Goal: Navigation & Orientation: Find specific page/section

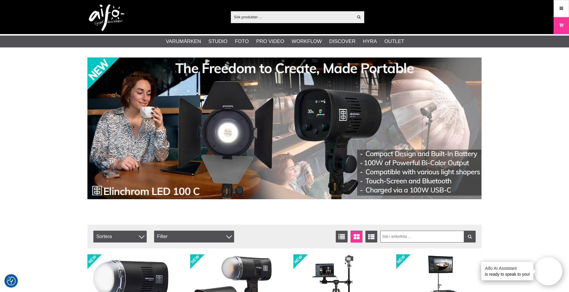
click at [295, 17] on input "text" at bounding box center [292, 16] width 122 height 9
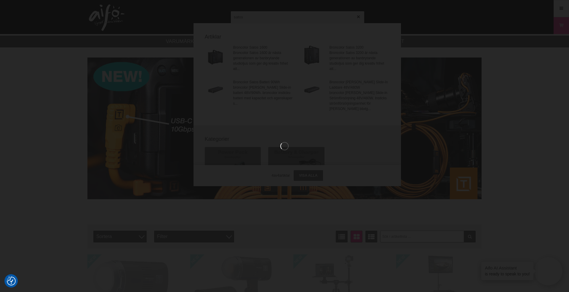
type input "satos"
click at [257, 52] on div at bounding box center [284, 146] width 569 height 292
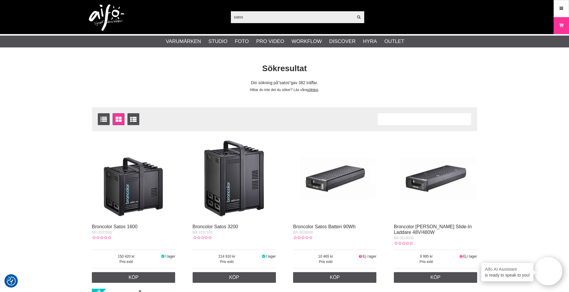
click at [222, 190] on img at bounding box center [234, 178] width 83 height 83
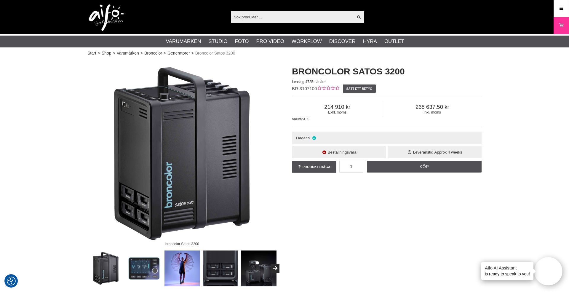
click at [288, 18] on input "text" at bounding box center [292, 16] width 122 height 9
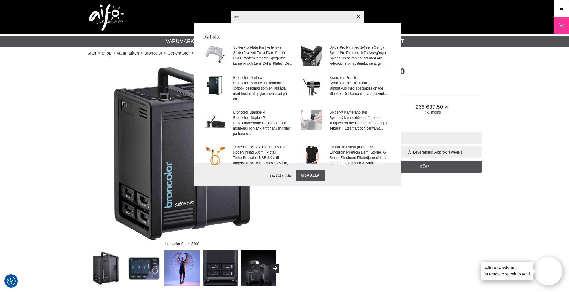
type input "pico"
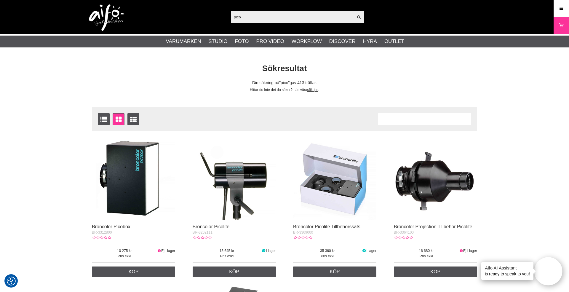
click at [331, 184] on img at bounding box center [334, 178] width 83 height 83
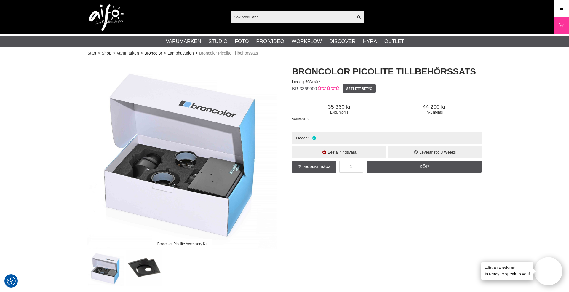
click at [153, 53] on link "Broncolor" at bounding box center [153, 53] width 18 height 6
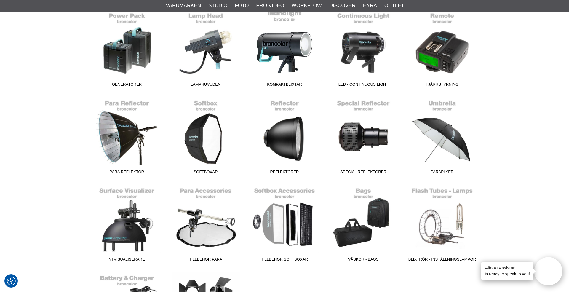
scroll to position [185, 0]
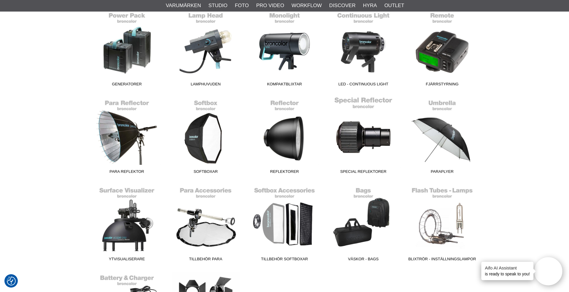
click at [369, 138] on link "Special Reflektorer" at bounding box center [363, 137] width 79 height 80
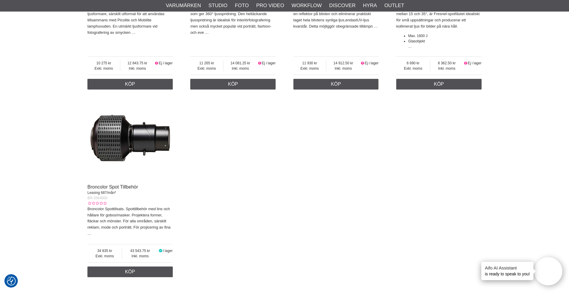
scroll to position [526, 0]
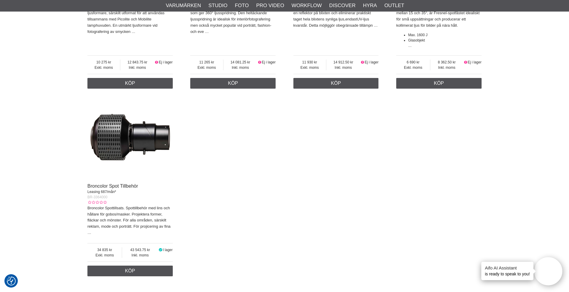
click at [120, 134] on img at bounding box center [129, 136] width 85 height 85
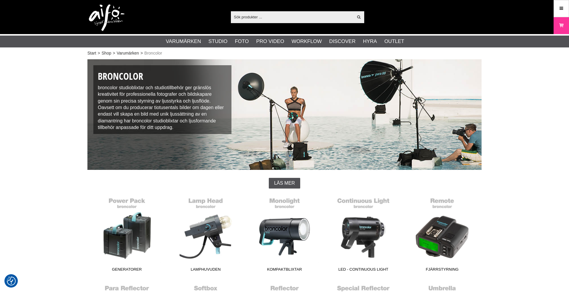
checkbox input "true"
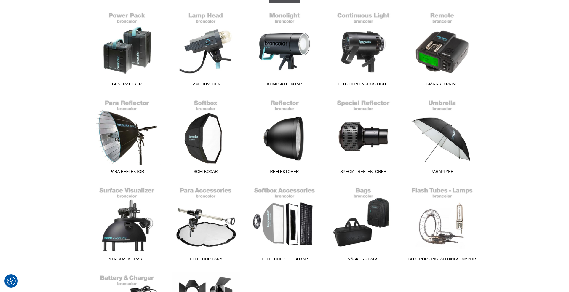
click at [222, 41] on link "Lamphuvuden" at bounding box center [205, 49] width 79 height 80
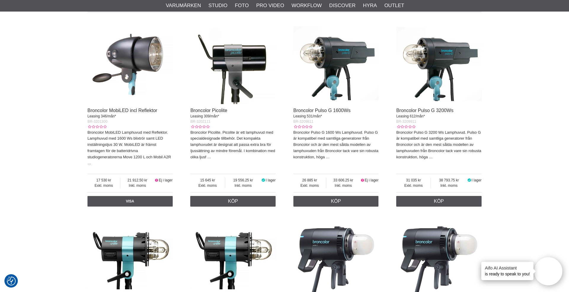
scroll to position [213, 0]
click at [337, 254] on img at bounding box center [335, 255] width 85 height 85
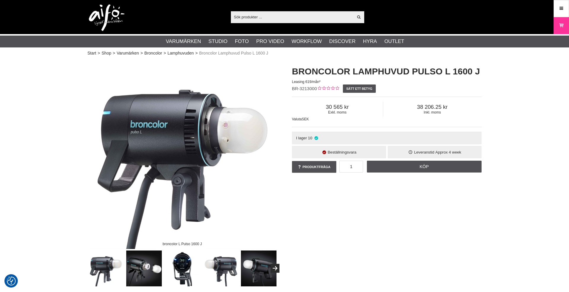
checkbox input "true"
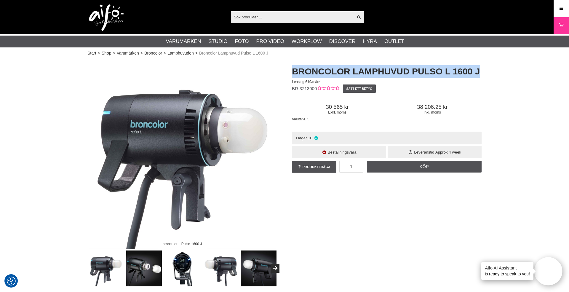
drag, startPoint x: 293, startPoint y: 70, endPoint x: 479, endPoint y: 72, distance: 186.3
click at [479, 72] on h1 "Broncolor Lamphuvud Pulso L 1600 J" at bounding box center [387, 71] width 190 height 12
copy h1 "Broncolor Lamphuvud Pulso L 1600 J"
